Goal: Information Seeking & Learning: Learn about a topic

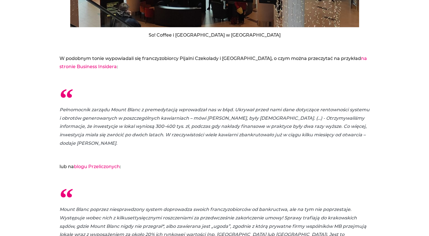
scroll to position [2412, 0]
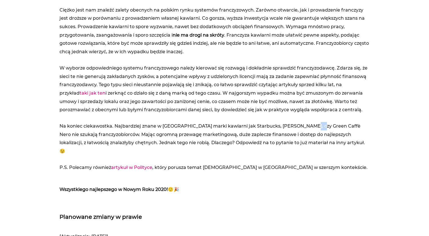
click at [222, 164] on p "[PERSON_NAME] również artykuł w Polityce , który porusza temat [DEMOGRAPHIC_DAT…" at bounding box center [214, 168] width 310 height 8
click at [182, 131] on p "Na koniec ciekawostka. Najbardziej znane w Polsce marki kawiarni jak Starbucks,…" at bounding box center [214, 139] width 310 height 34
click at [148, 125] on p "Na koniec ciekawostka. Najbardziej znane w Polsce marki kawiarni jak Starbucks,…" at bounding box center [214, 139] width 310 height 34
click at [276, 207] on div "Planowane zmiany w prawie" at bounding box center [214, 217] width 310 height 20
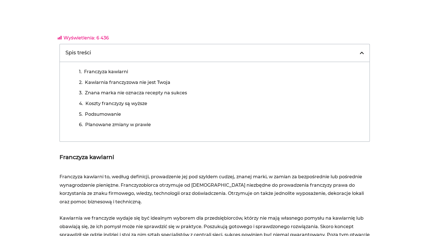
scroll to position [0, 0]
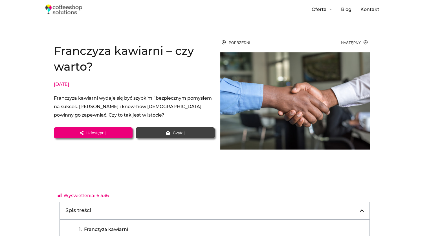
click at [65, 8] on img at bounding box center [63, 10] width 37 height 10
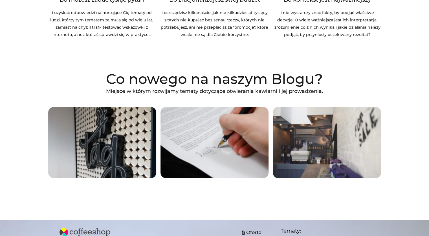
scroll to position [1381, 0]
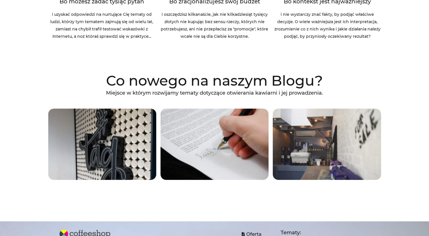
click at [161, 82] on h2 "Co nowego na naszym Blogu?" at bounding box center [214, 81] width 333 height 14
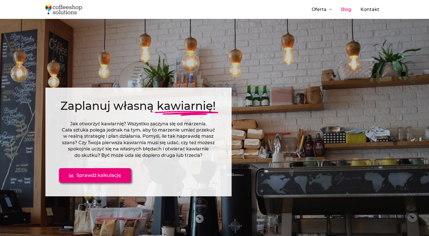
click at [344, 10] on link "Blog" at bounding box center [345, 9] width 19 height 19
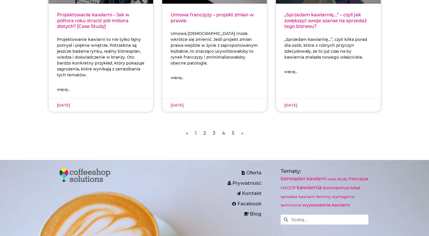
scroll to position [254, 0]
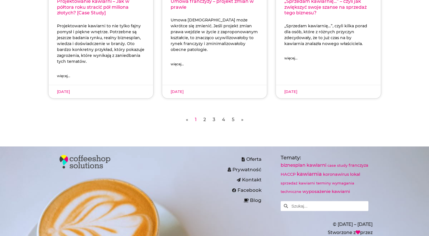
click at [203, 120] on link "Strona 2" at bounding box center [204, 119] width 3 height 5
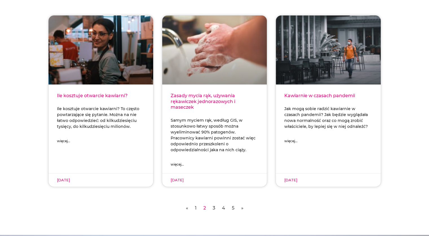
scroll to position [169, 0]
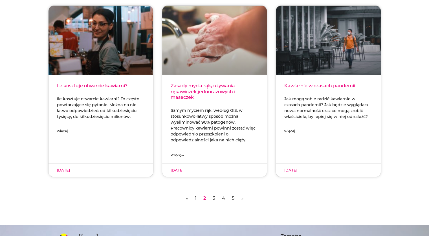
click at [213, 199] on link "Strona 3" at bounding box center [214, 198] width 3 height 5
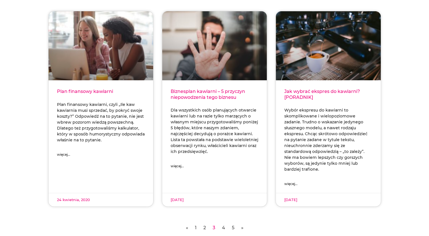
scroll to position [197, 0]
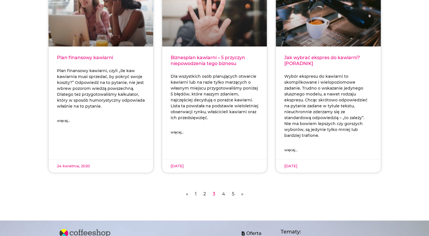
click at [222, 191] on link "Strona 4" at bounding box center [223, 193] width 3 height 5
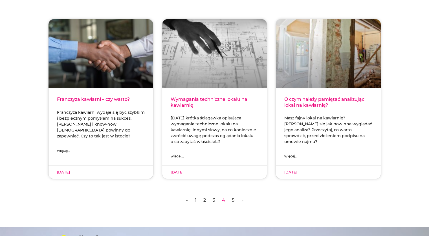
scroll to position [169, 0]
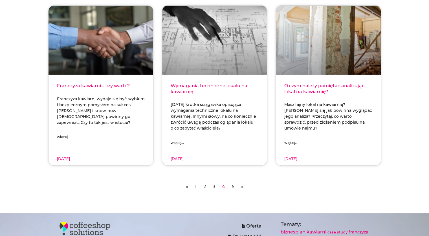
click at [233, 186] on link "Strona 5" at bounding box center [233, 186] width 3 height 5
